Goal: Navigation & Orientation: Understand site structure

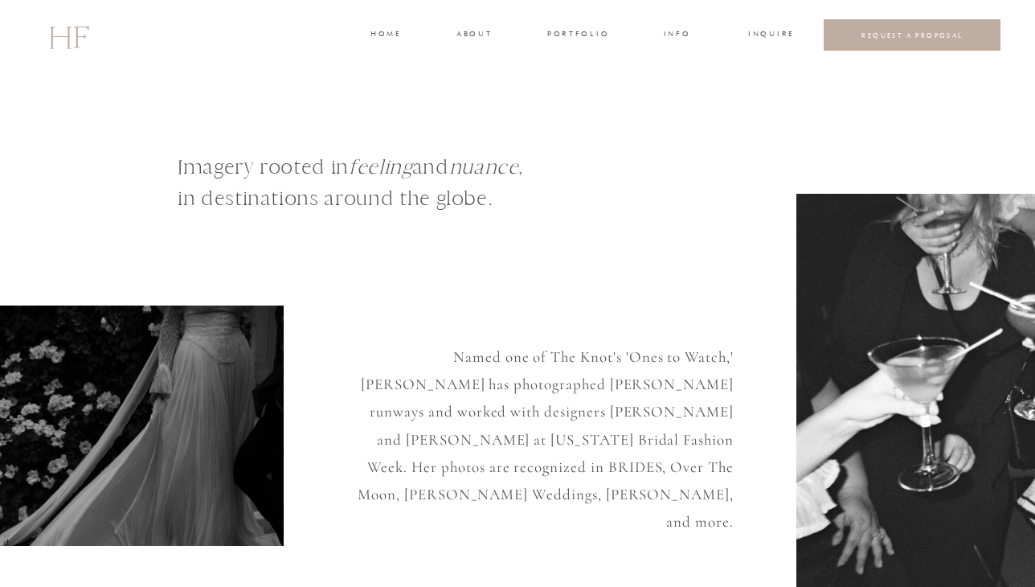
click at [684, 34] on h3 "INFO" at bounding box center [677, 35] width 30 height 14
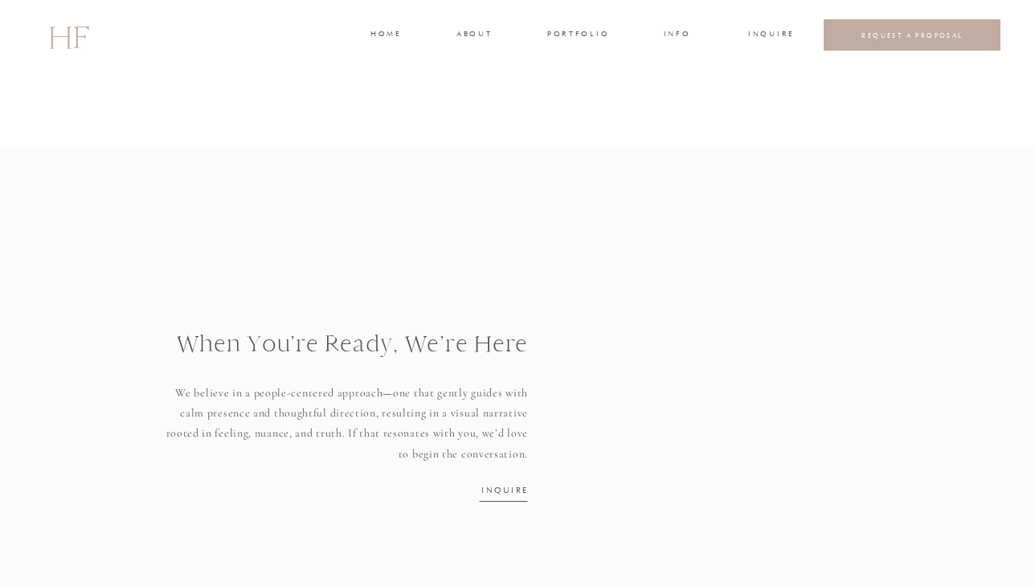
scroll to position [2227, 0]
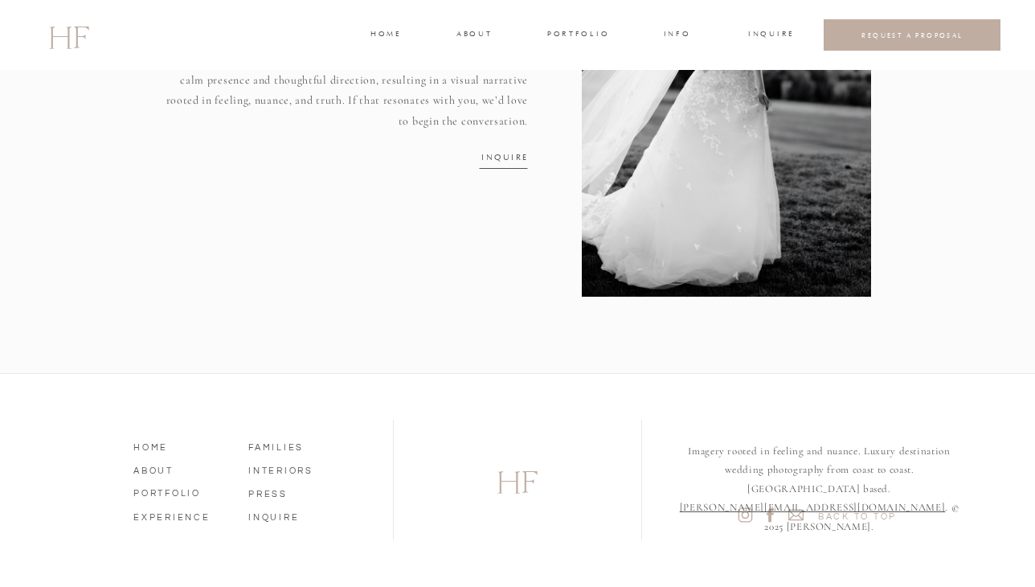
click at [279, 448] on nav "FAMILIES" at bounding box center [294, 445] width 92 height 14
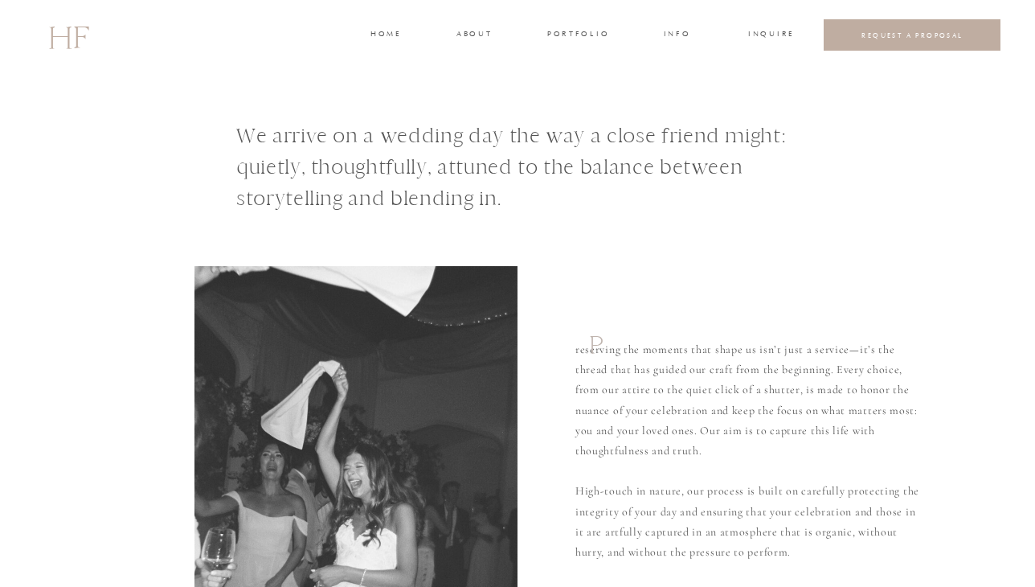
scroll to position [2227, 0]
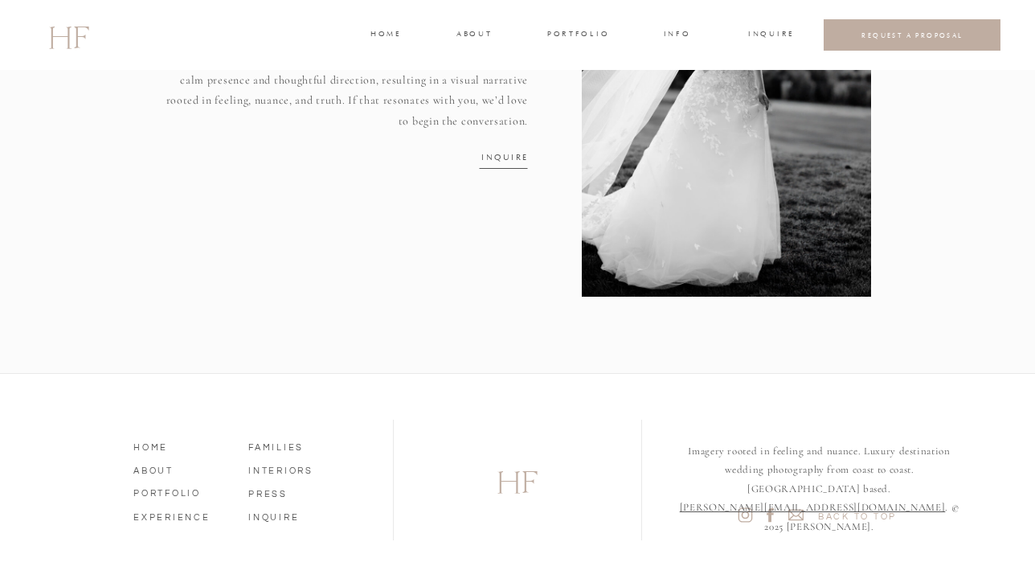
click at [257, 473] on nav "INTERIORS" at bounding box center [294, 468] width 92 height 14
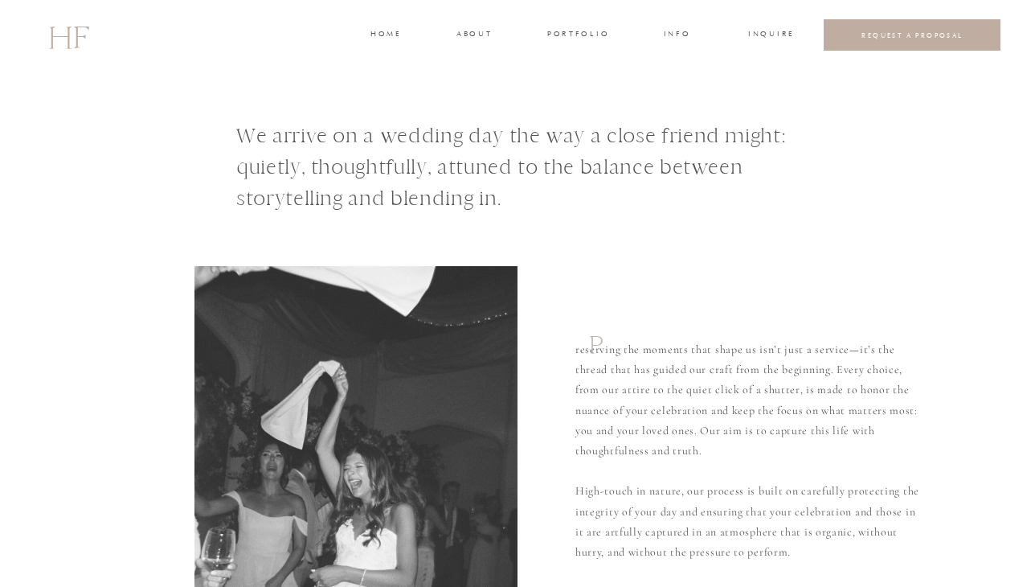
scroll to position [2227, 0]
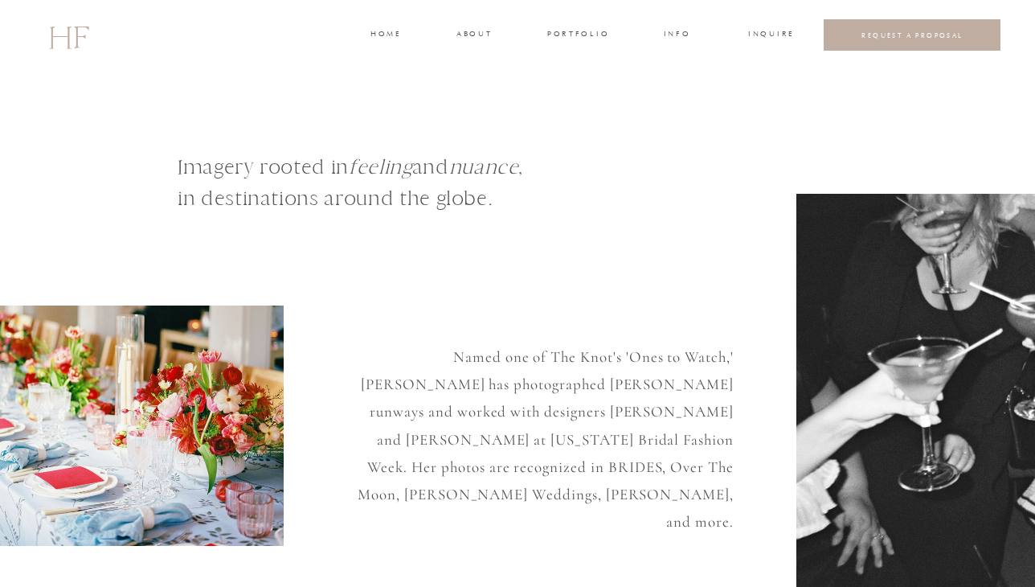
click at [469, 31] on h3 "about" at bounding box center [474, 35] width 34 height 14
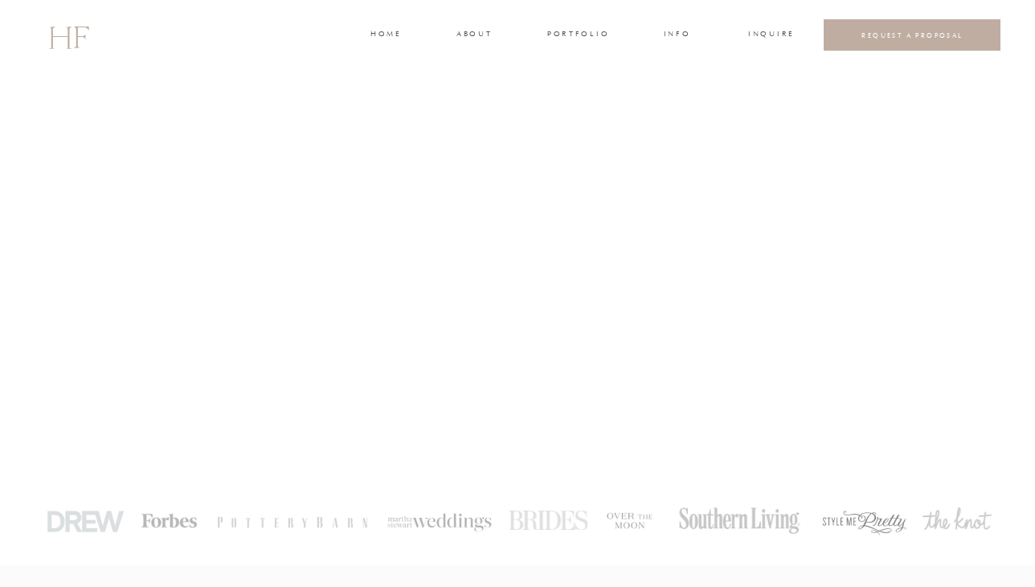
click at [600, 31] on h3 "portfolio" at bounding box center [577, 35] width 60 height 14
click at [607, 112] on h3 "VIDEOGRAPHY" at bounding box center [576, 113] width 64 height 14
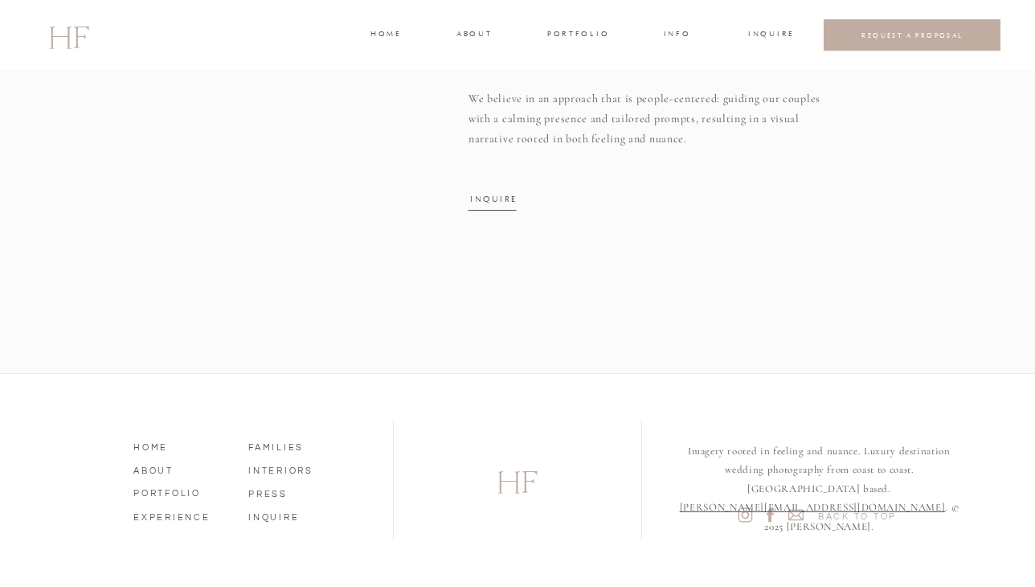
scroll to position [3404, 0]
